Goal: Information Seeking & Learning: Learn about a topic

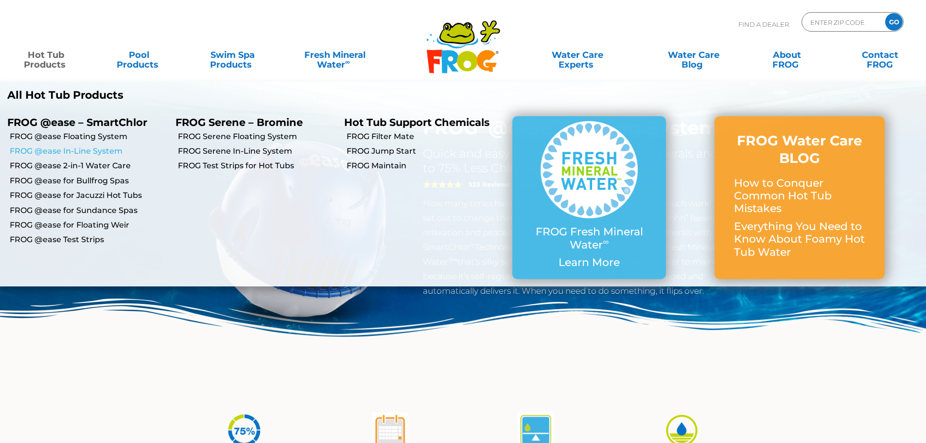
click at [56, 147] on link "FROG @ease In-Line System" at bounding box center [89, 151] width 159 height 11
